Goal: Entertainment & Leisure: Consume media (video, audio)

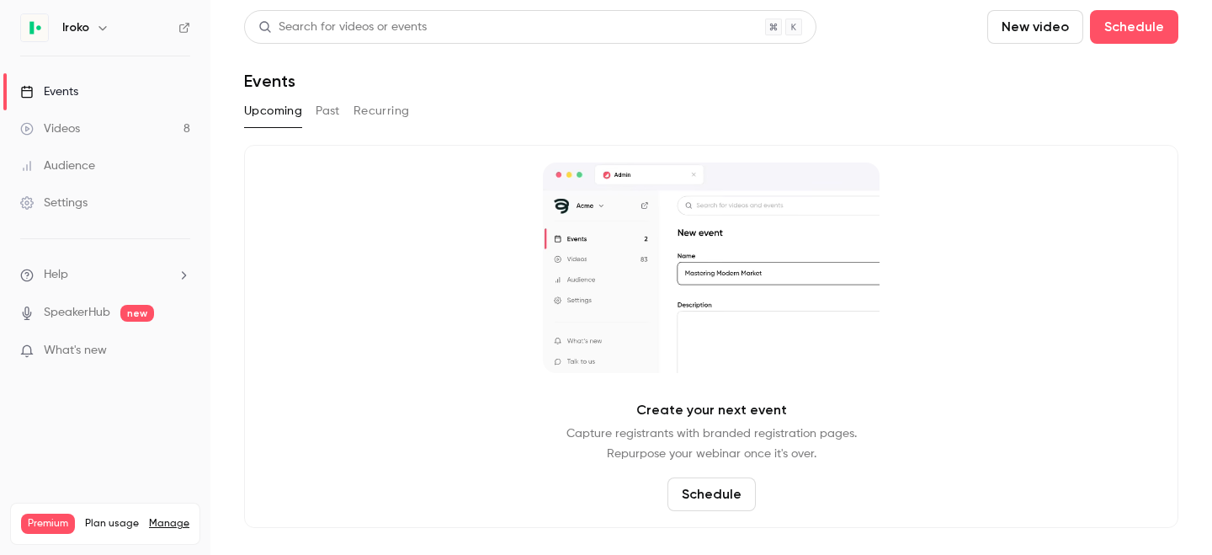
click at [61, 120] on div "Videos" at bounding box center [50, 128] width 60 height 17
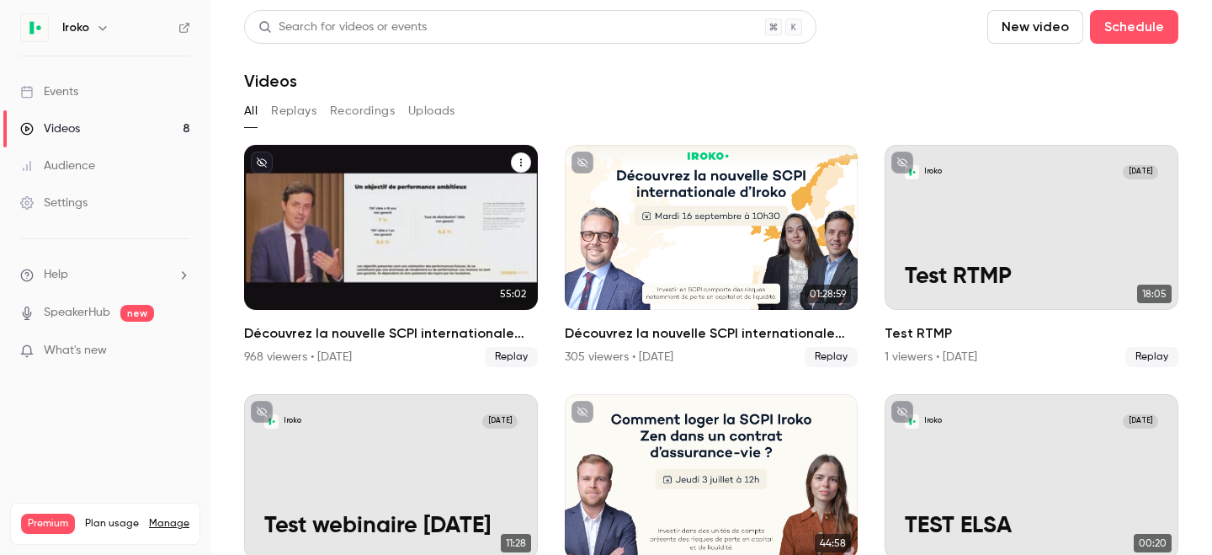
click at [344, 330] on h2 "Découvrez la nouvelle SCPI internationale signée [PERSON_NAME]" at bounding box center [391, 333] width 294 height 20
